Goal: Find specific page/section: Find specific page/section

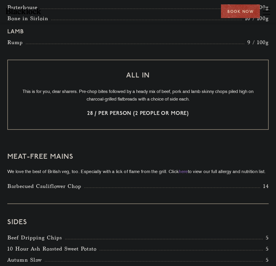
scroll to position [820, 0]
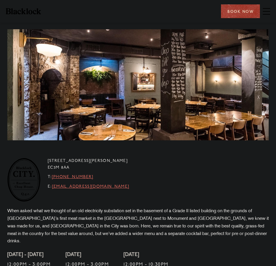
click at [25, 11] on img at bounding box center [23, 11] width 35 height 6
